Goal: Task Accomplishment & Management: Manage account settings

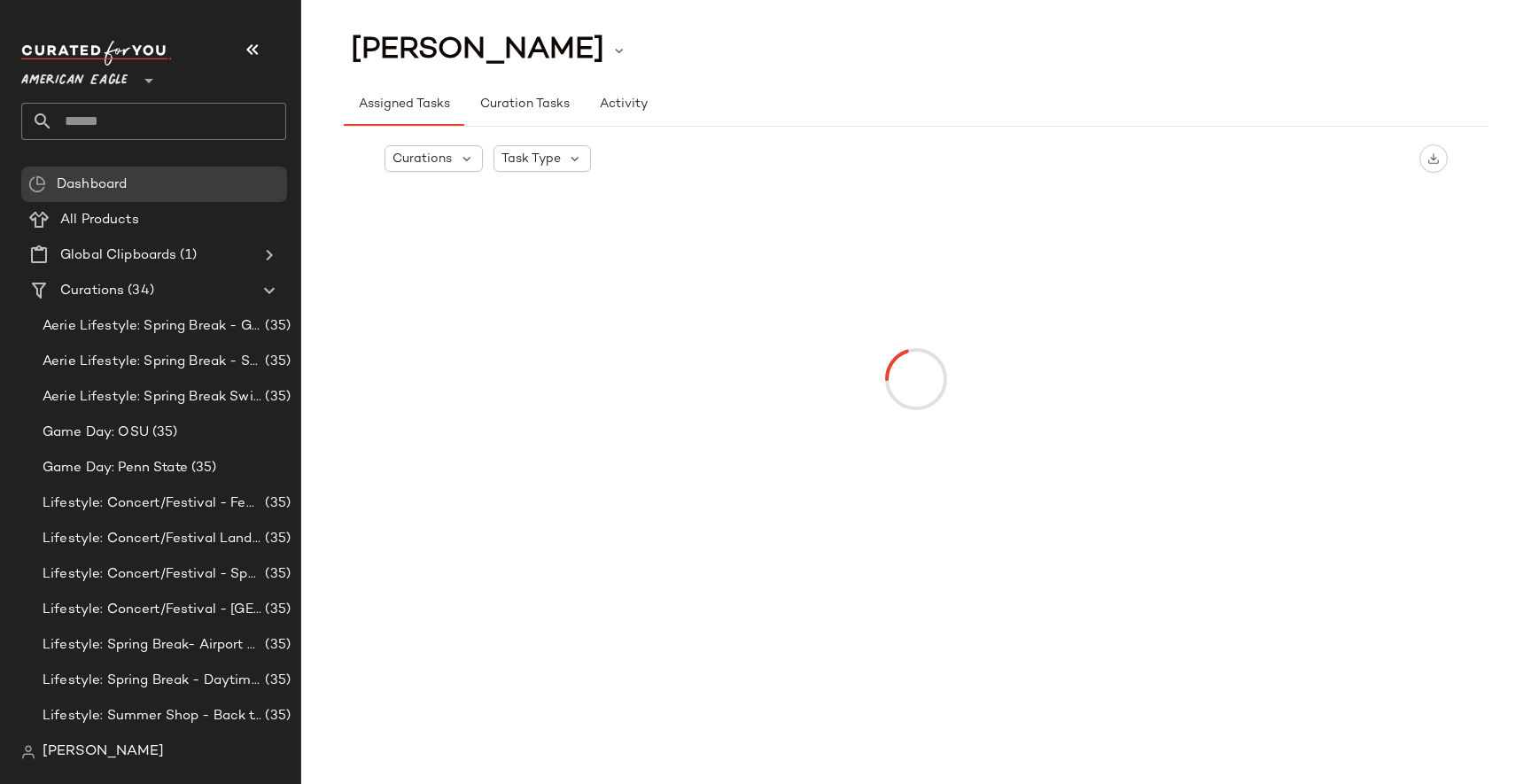
click at [51, 751] on span "[PERSON_NAME]" at bounding box center [104, 752] width 122 height 21
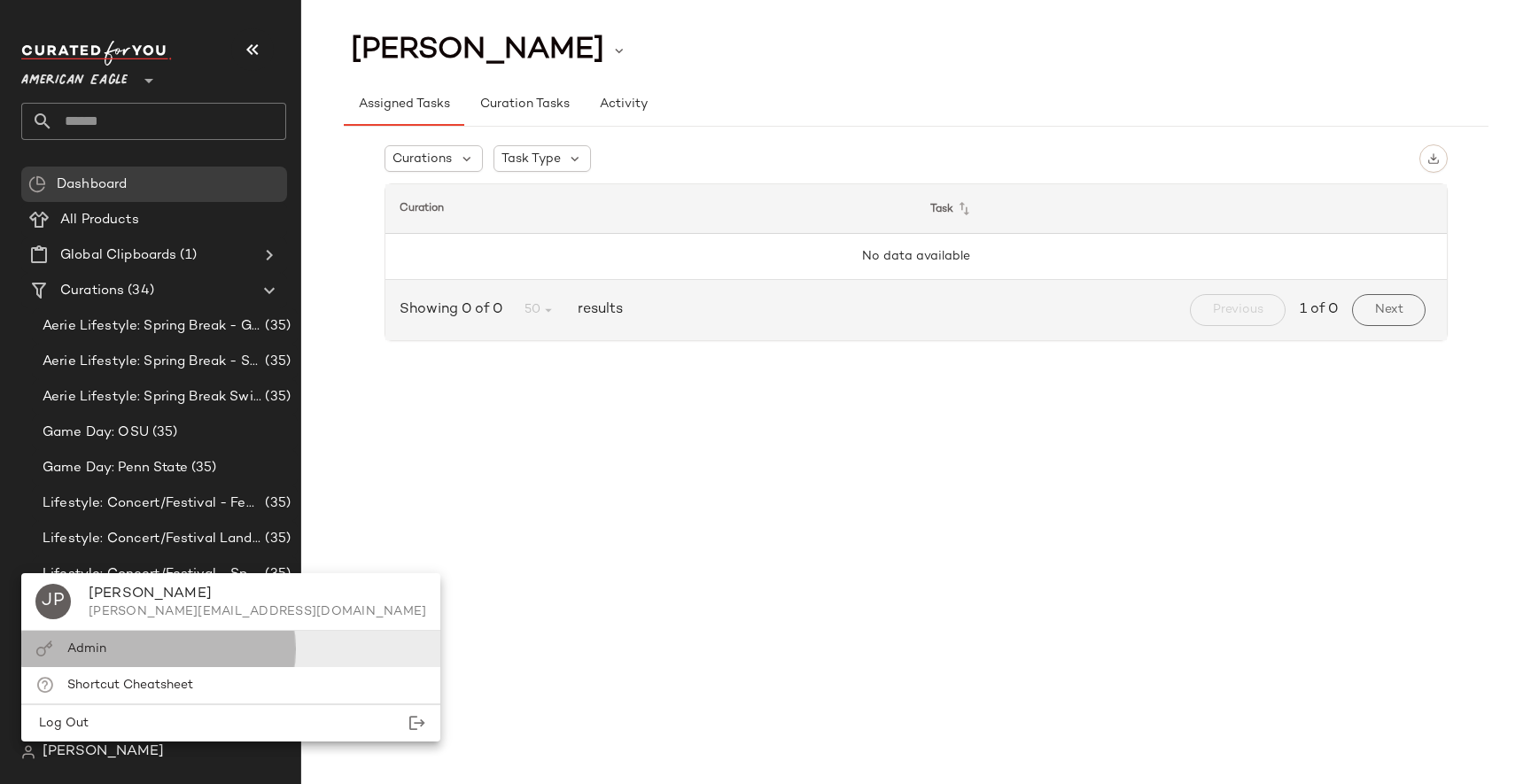
click at [123, 646] on div "Admin" at bounding box center [231, 648] width 419 height 37
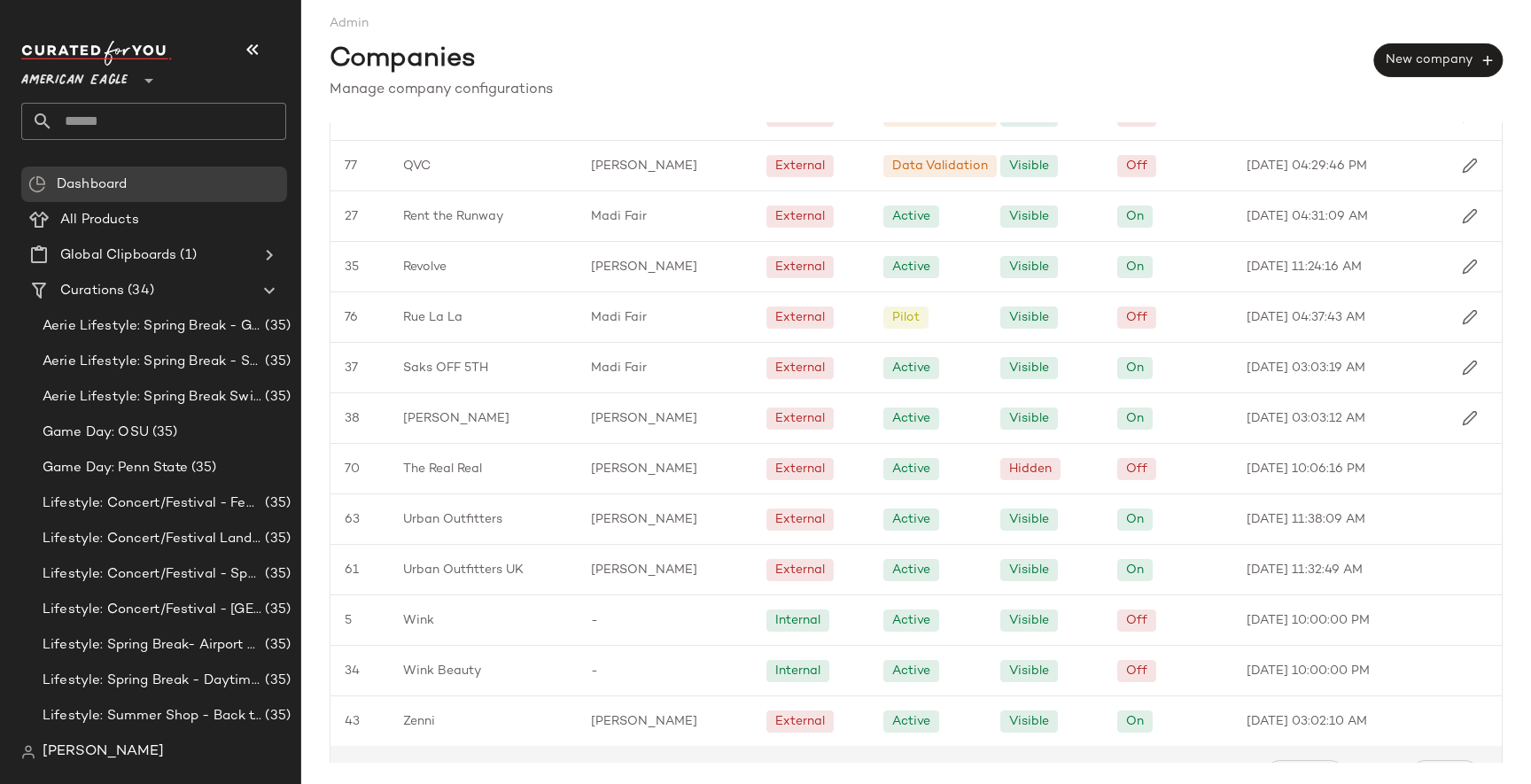
scroll to position [1346, 0]
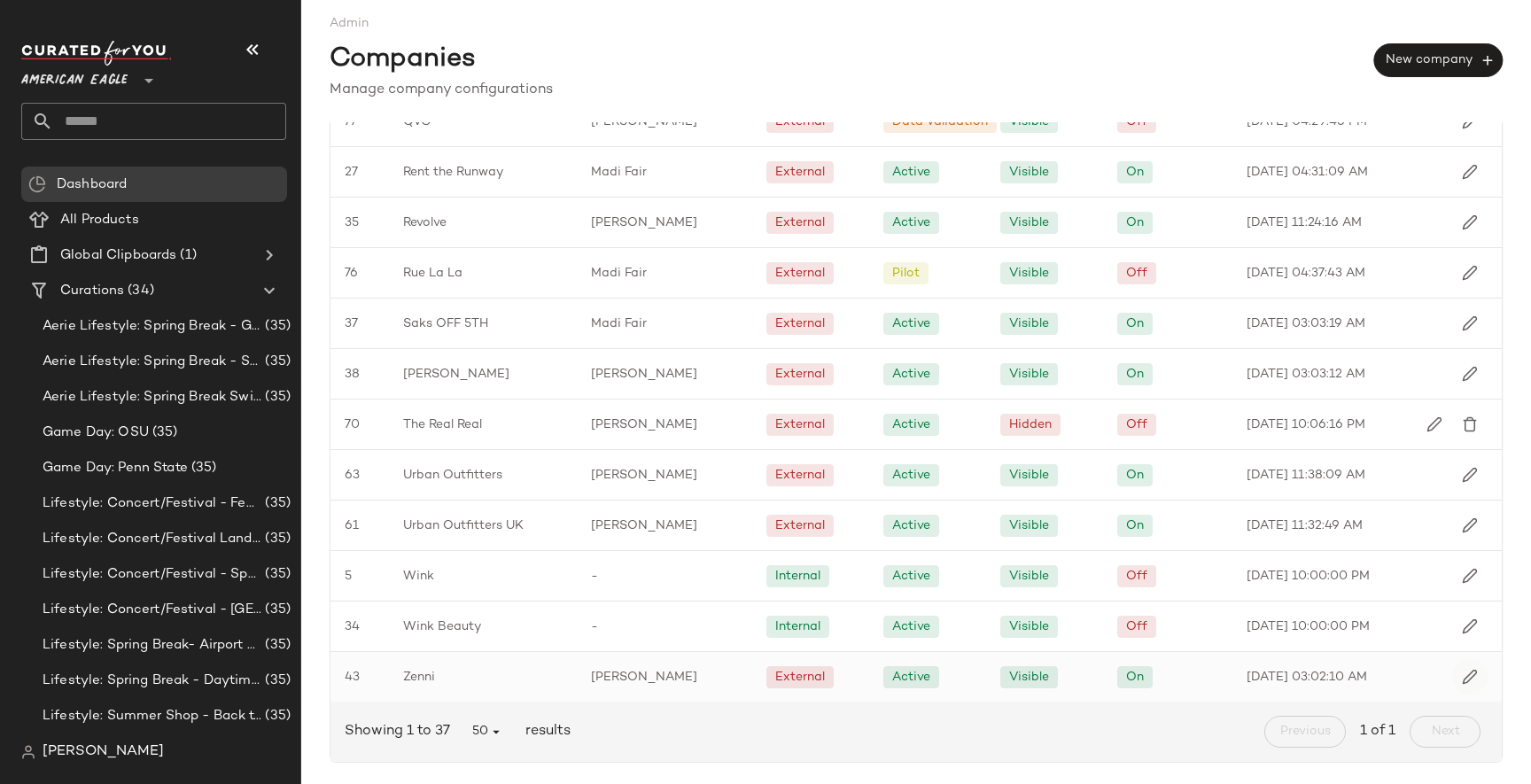
click at [1461, 674] on img "button" at bounding box center [1469, 677] width 16 height 16
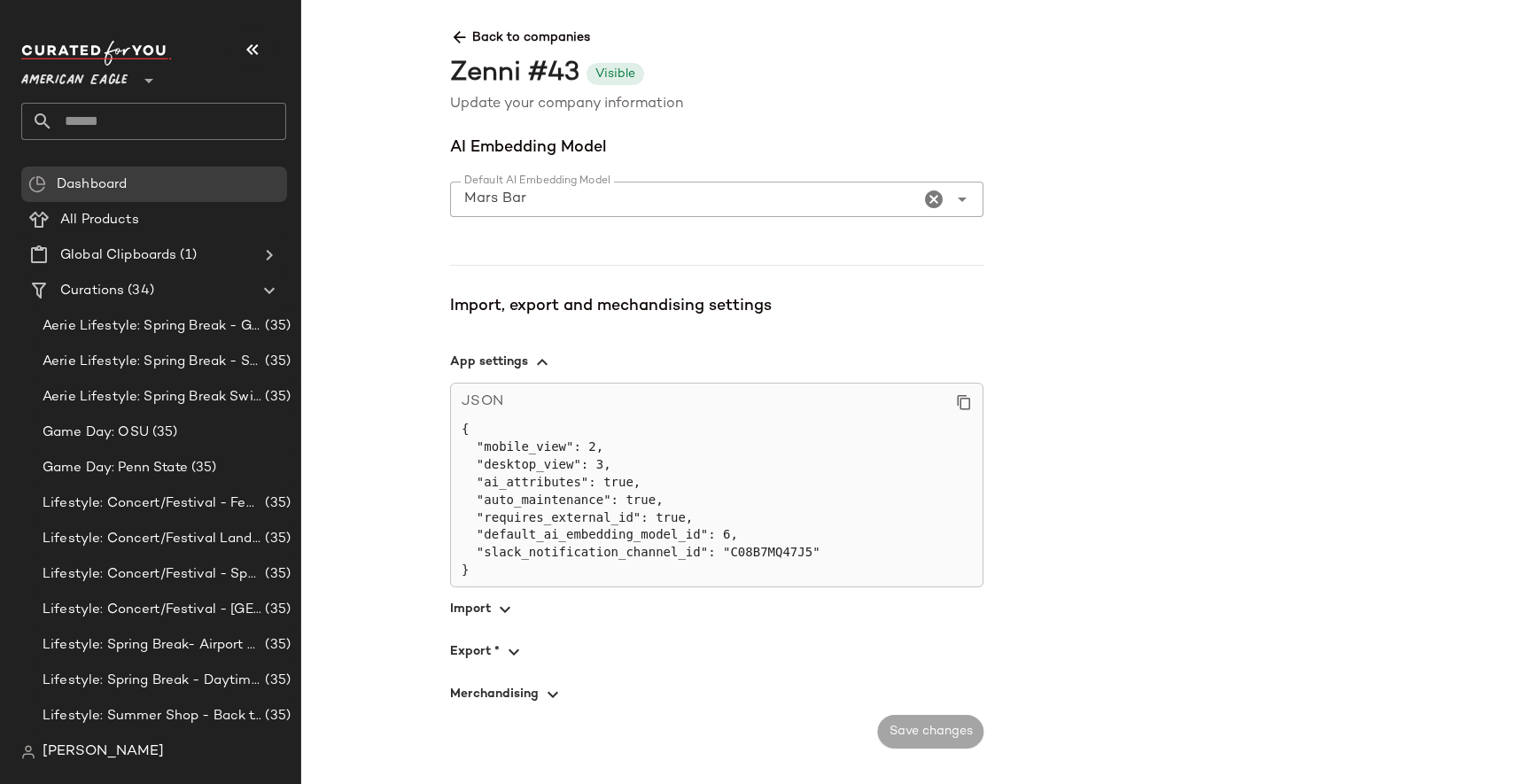
scroll to position [1113, 0]
click at [523, 640] on span "button" at bounding box center [716, 654] width 533 height 43
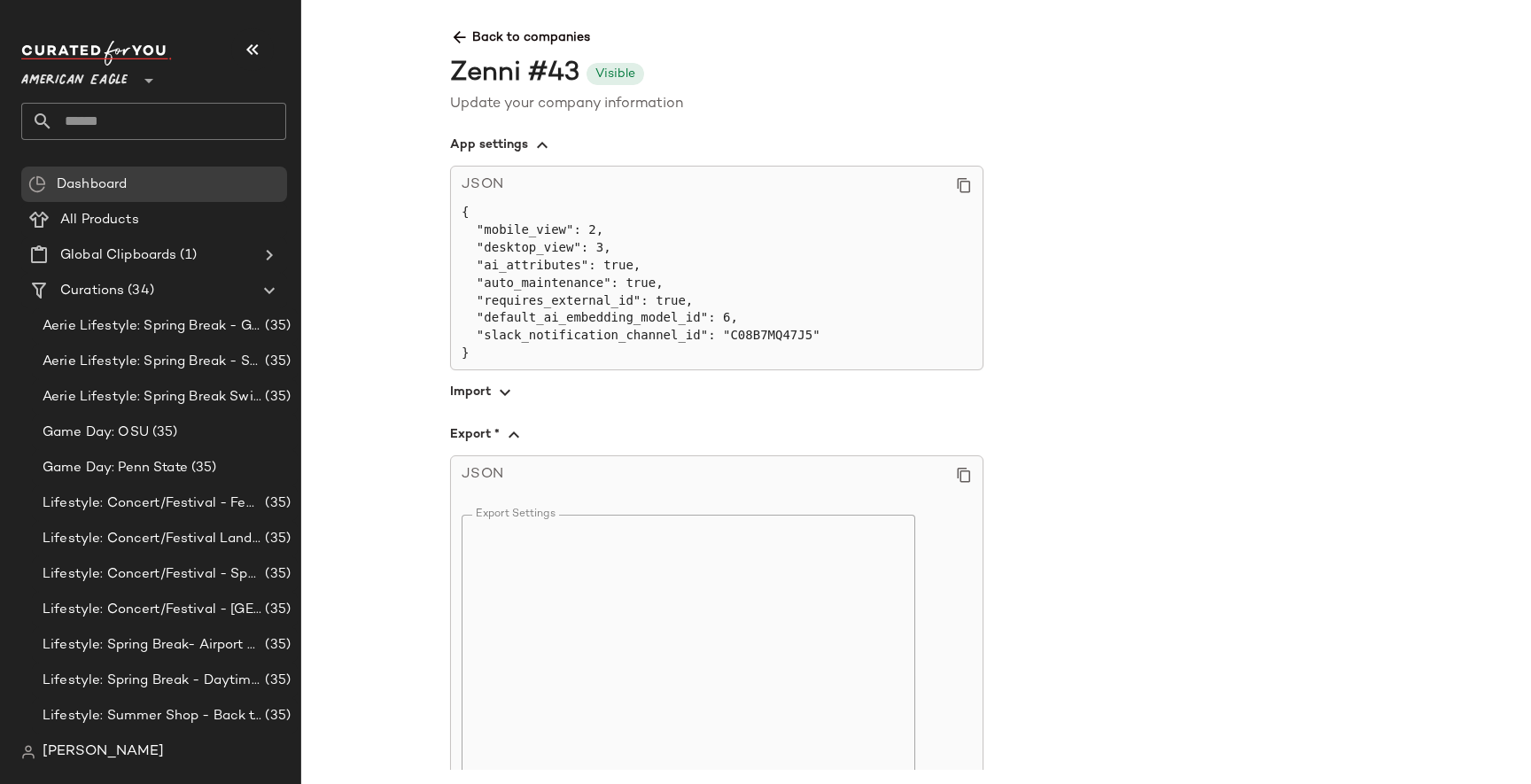
scroll to position [1357, 0]
